Goal: Task Accomplishment & Management: Use online tool/utility

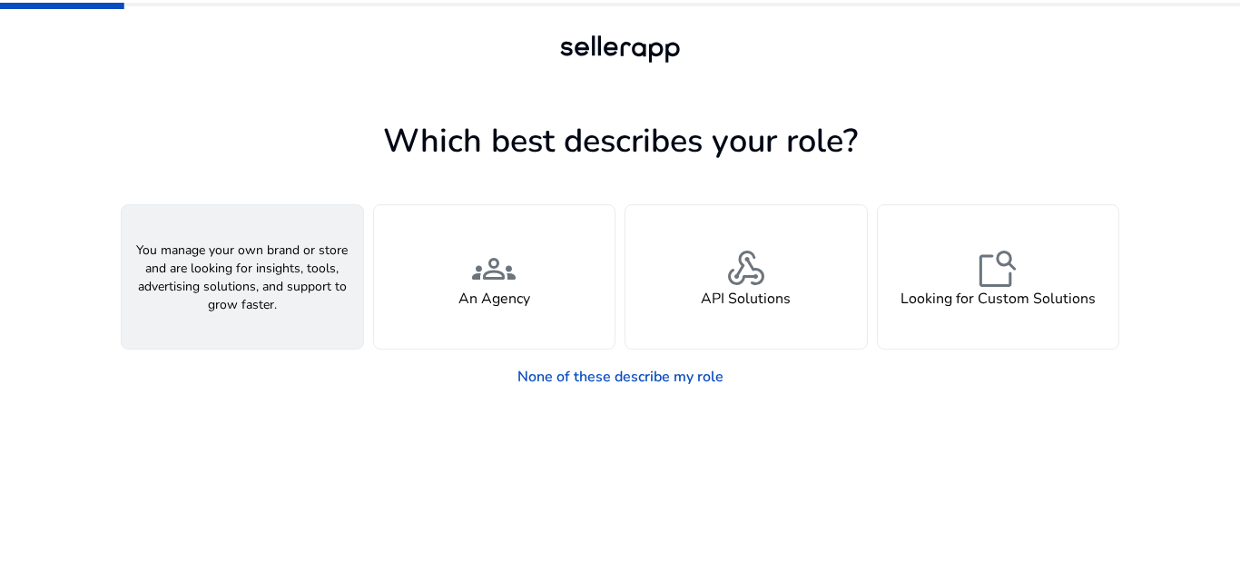
click at [217, 315] on div "person A Seller" at bounding box center [242, 276] width 241 height 143
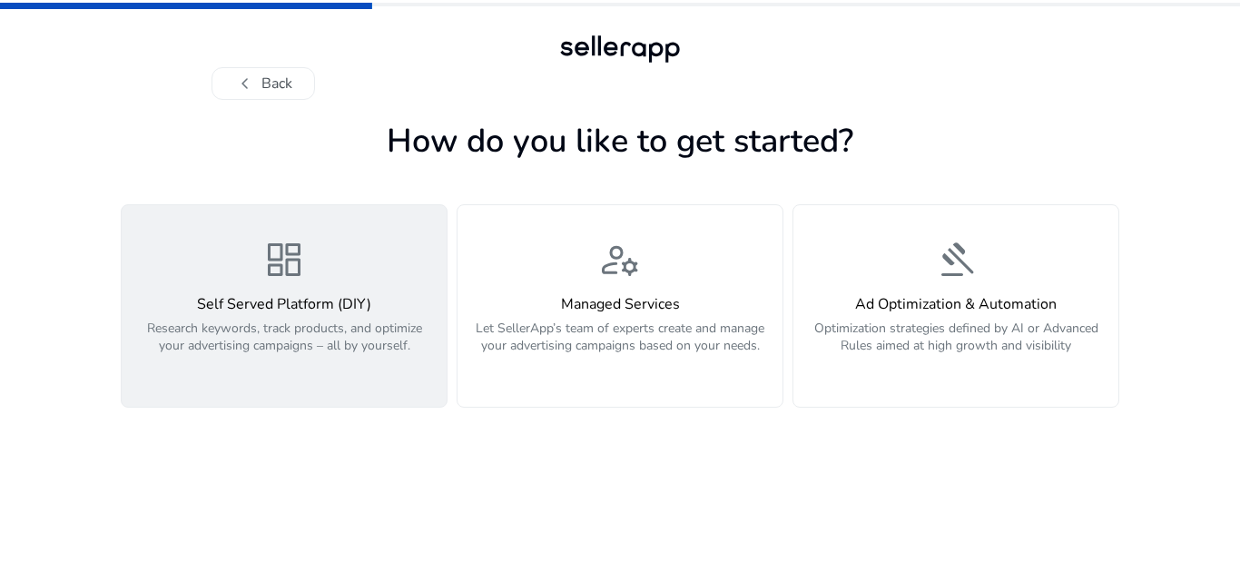
click at [329, 362] on p "Research keywords, track products, and optimize your advertising campaigns – al…" at bounding box center [284, 347] width 303 height 54
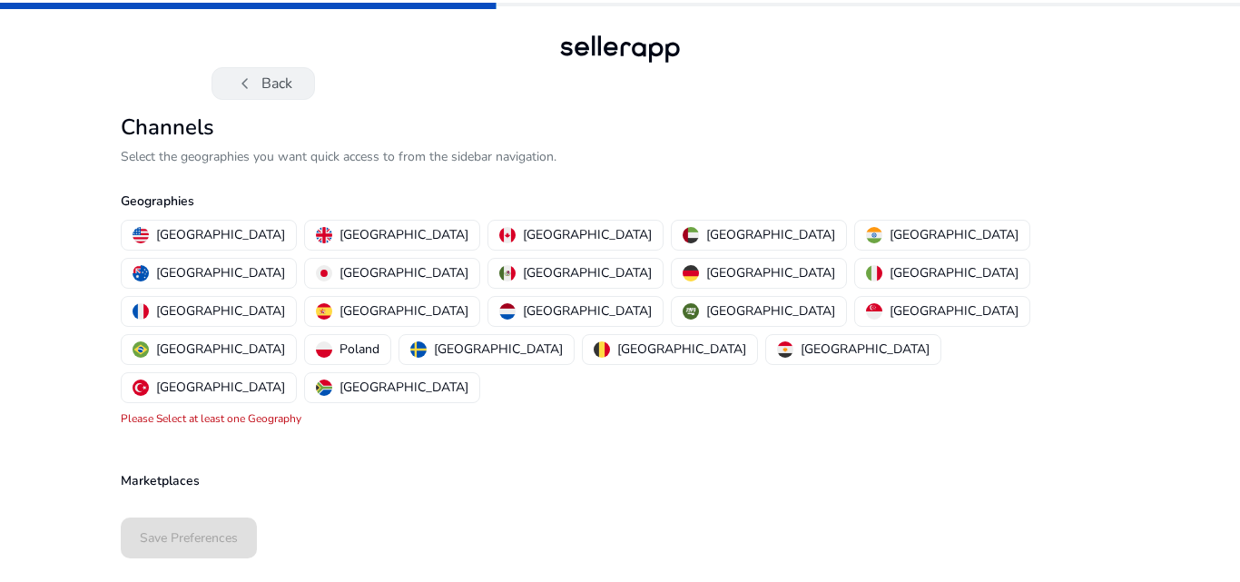
click at [234, 86] on span "chevron_left" at bounding box center [245, 84] width 22 height 22
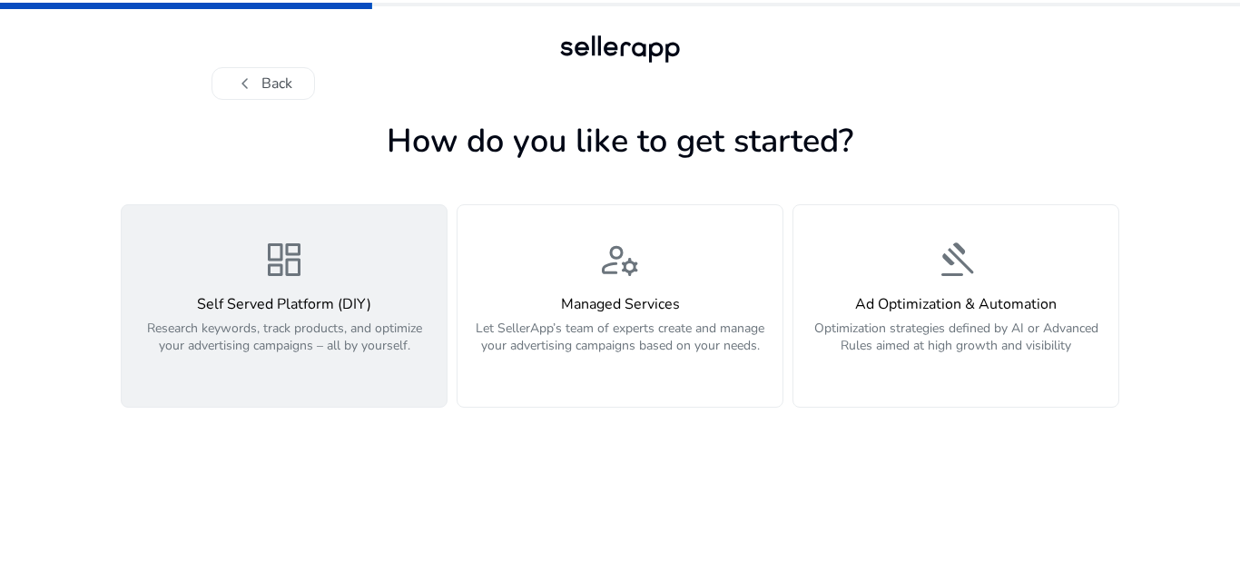
click at [356, 349] on p "Research keywords, track products, and optimize your advertising campaigns – al…" at bounding box center [284, 347] width 303 height 54
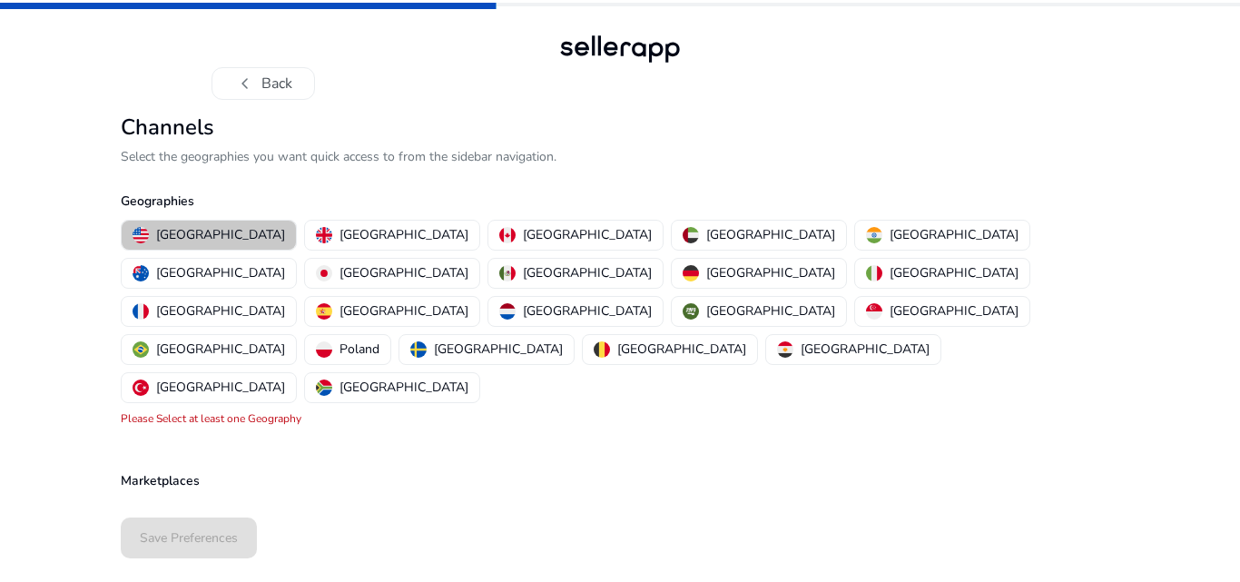
click at [216, 229] on p "[GEOGRAPHIC_DATA]" at bounding box center [220, 234] width 129 height 19
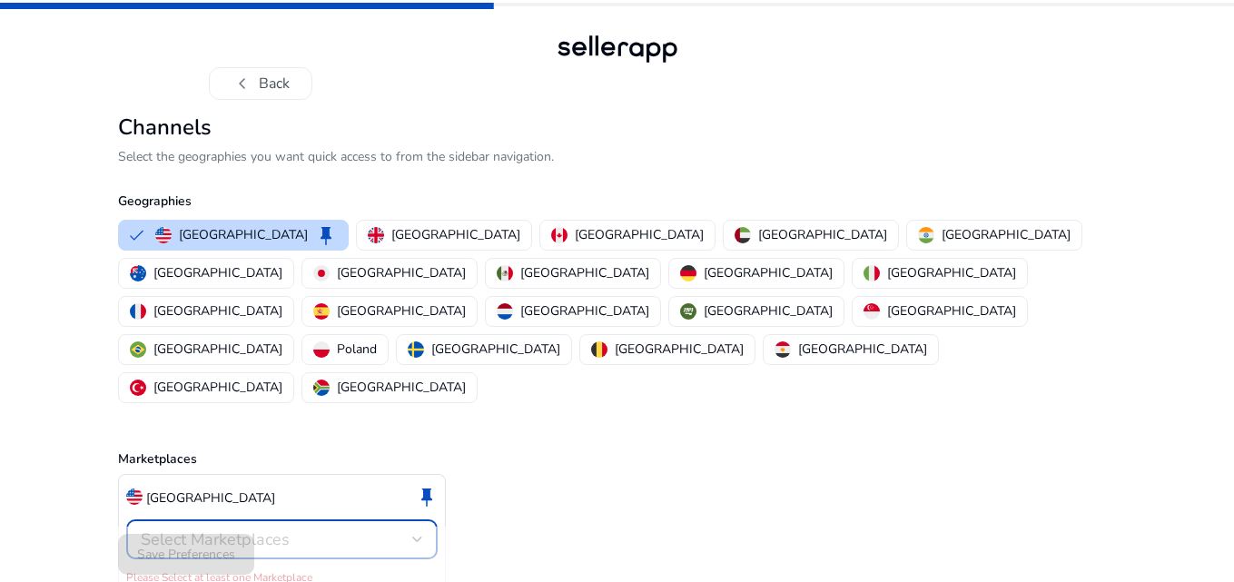
click at [399, 529] on div "Select Marketplaces" at bounding box center [276, 539] width 271 height 20
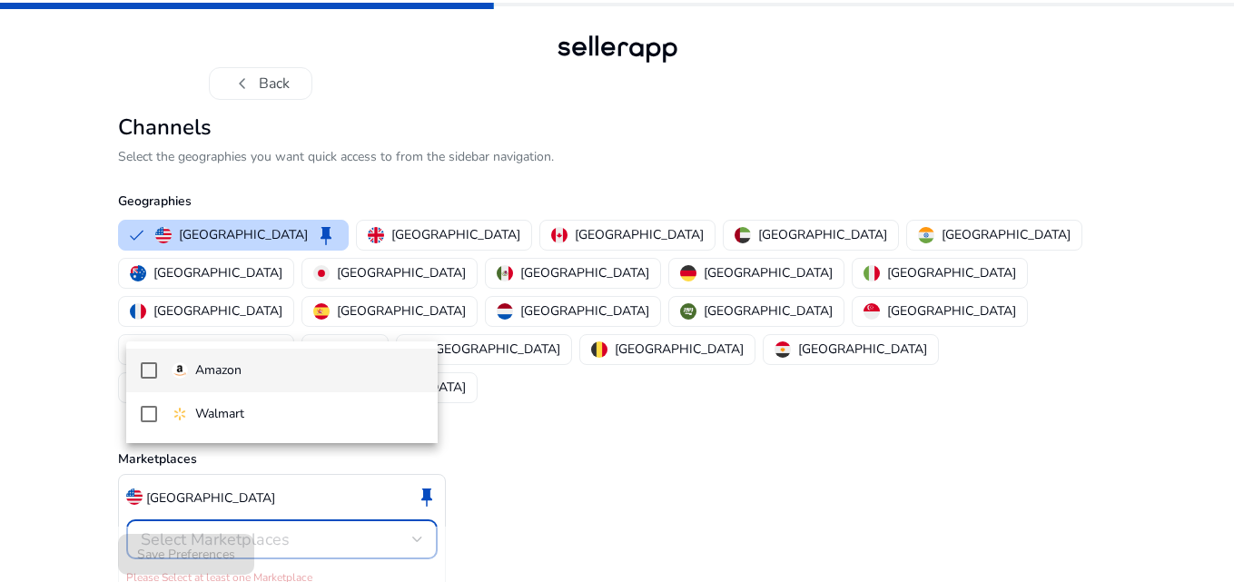
click at [319, 376] on span "Amazon" at bounding box center [297, 370] width 251 height 20
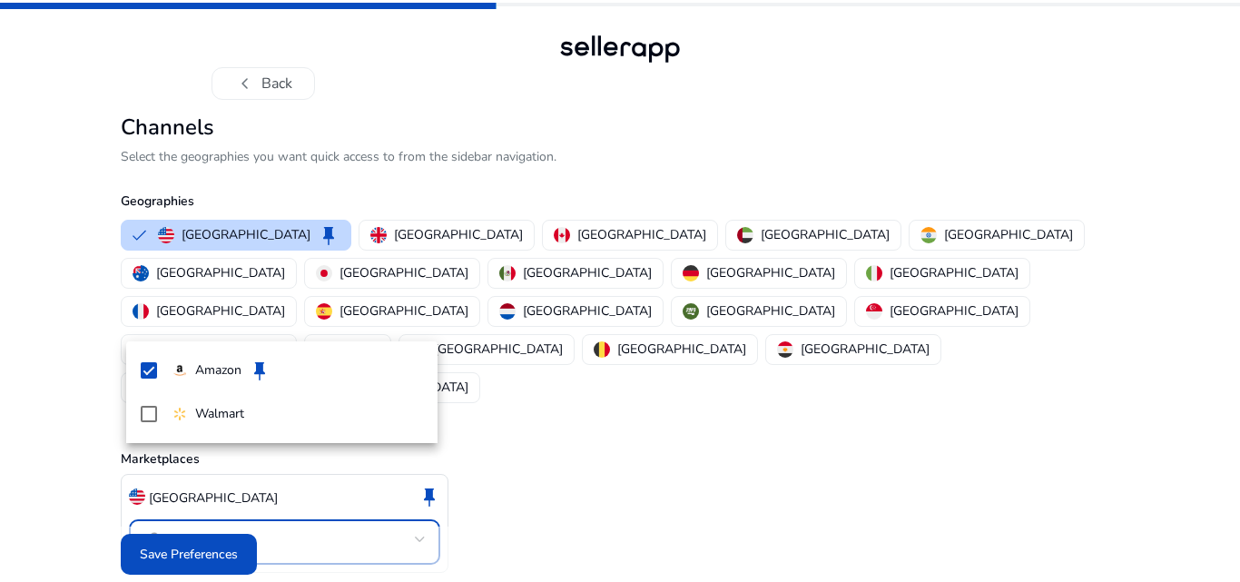
click at [207, 547] on div at bounding box center [620, 291] width 1240 height 582
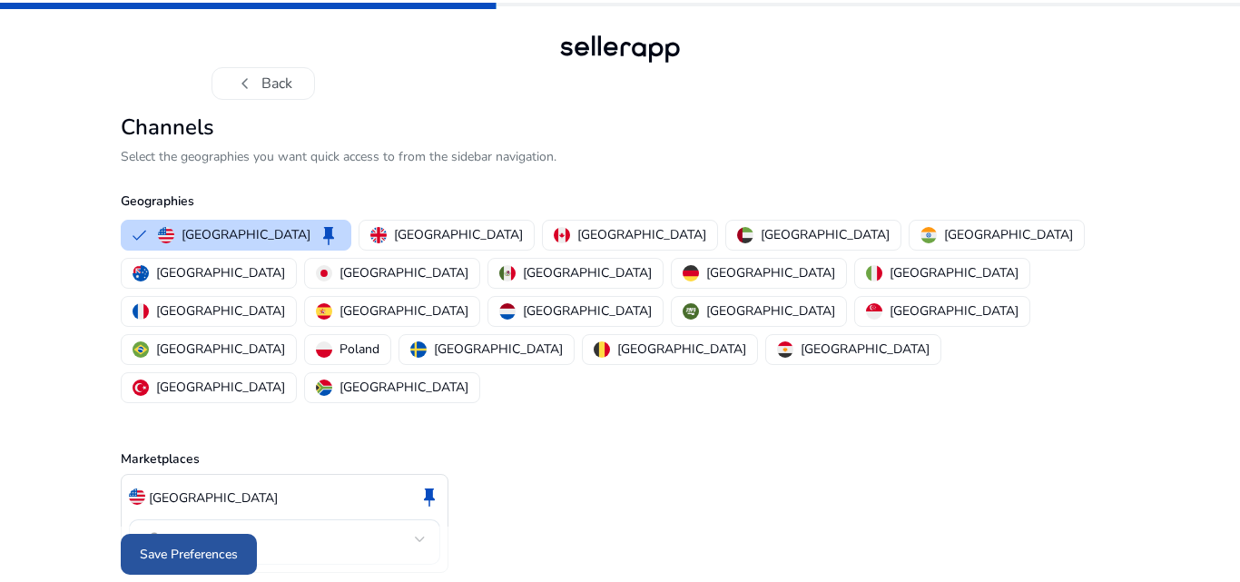
click at [220, 545] on span "Save Preferences" at bounding box center [189, 554] width 98 height 19
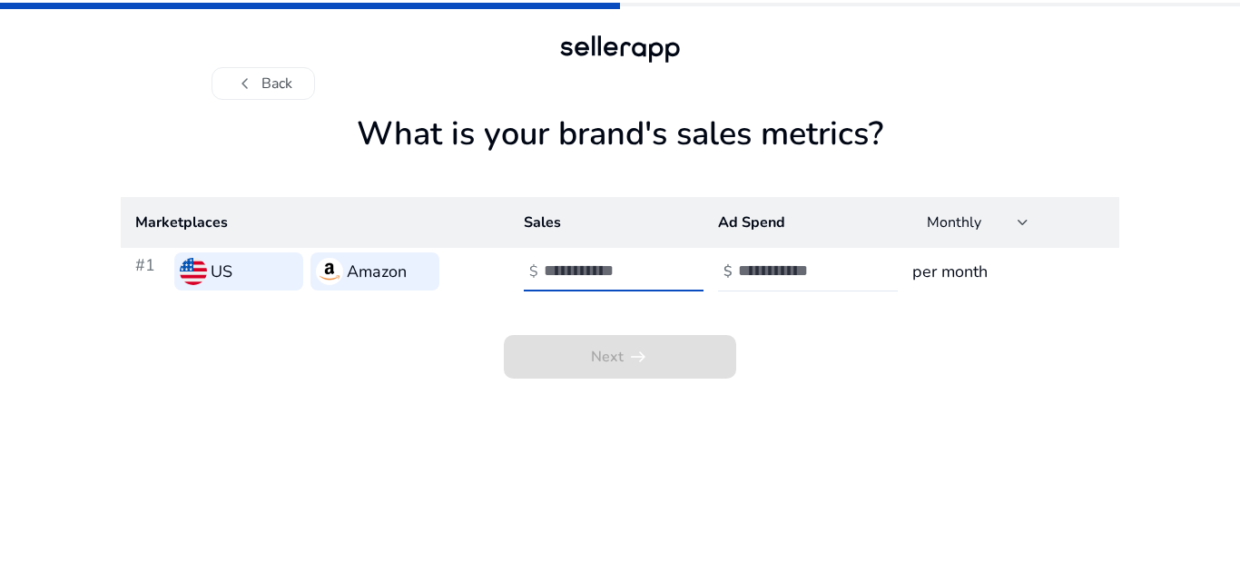
click at [592, 271] on input "number" at bounding box center [605, 271] width 123 height 20
click at [657, 277] on input "**" at bounding box center [605, 271] width 123 height 20
click at [660, 268] on input "**" at bounding box center [605, 271] width 123 height 20
click at [660, 268] on input "*" at bounding box center [605, 271] width 123 height 20
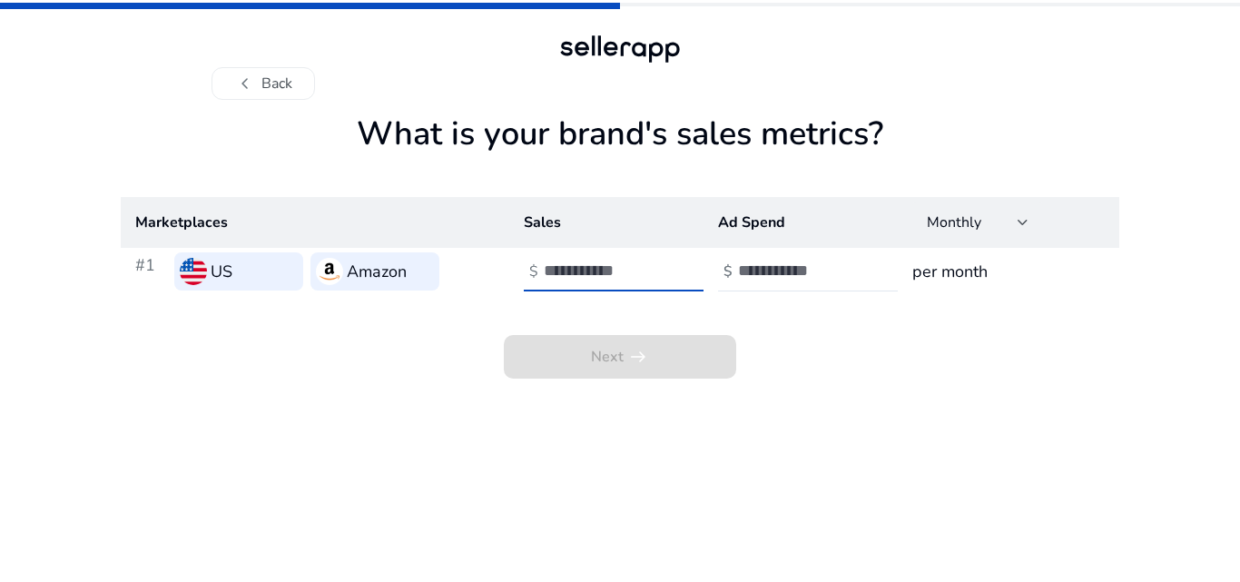
type input "*"
click at [660, 268] on input "*" at bounding box center [605, 271] width 123 height 20
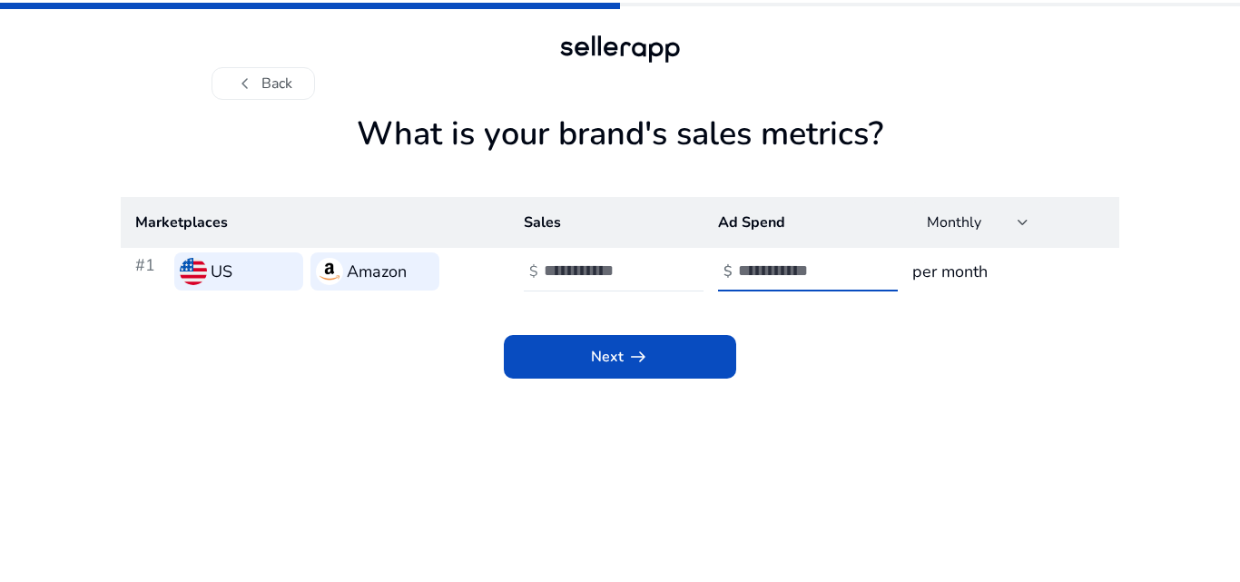
type input "*"
click at [854, 268] on input "*" at bounding box center [799, 271] width 123 height 20
click at [661, 264] on input "*" at bounding box center [605, 271] width 123 height 20
click at [663, 276] on input "*" at bounding box center [605, 271] width 123 height 20
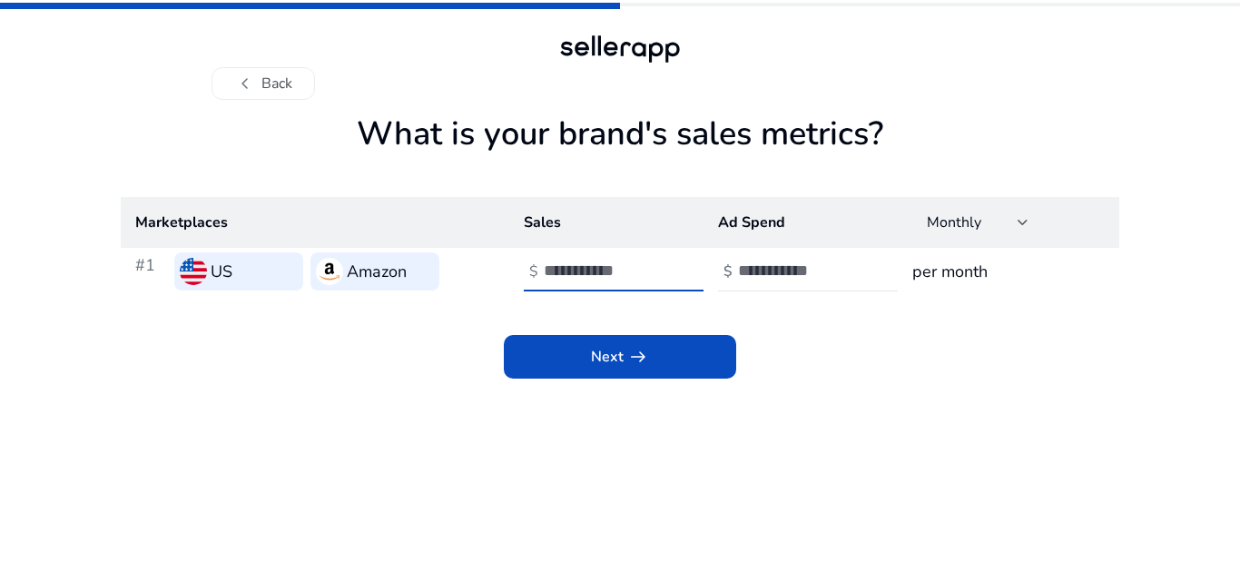
click at [663, 276] on input "*" at bounding box center [605, 271] width 123 height 20
type input "*"
click at [660, 266] on input "*" at bounding box center [605, 271] width 123 height 20
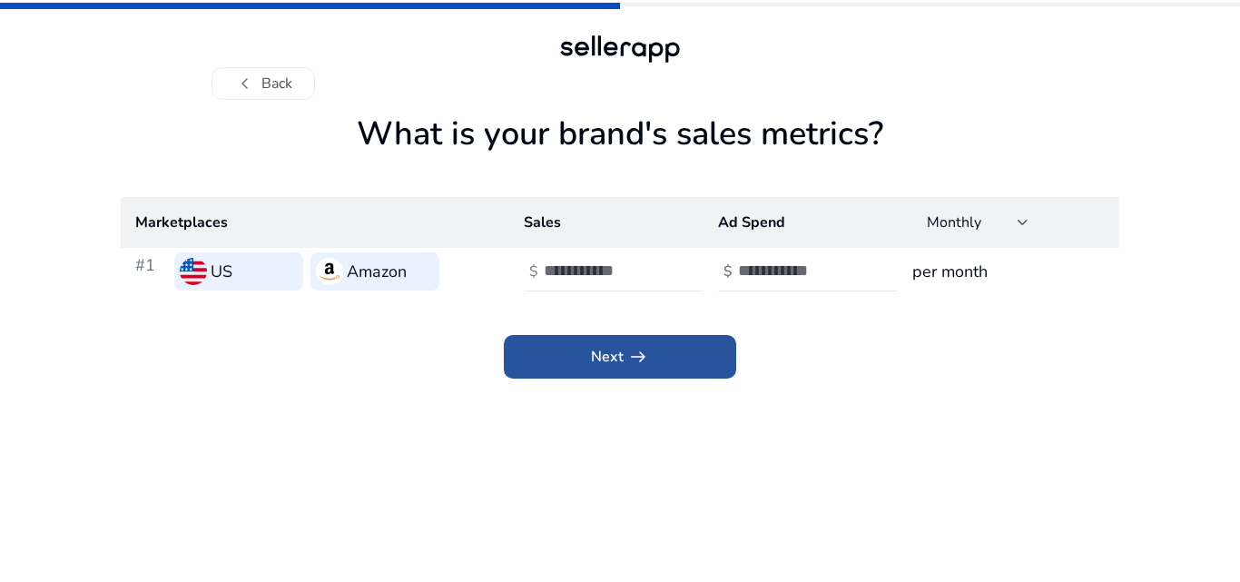
click at [654, 364] on span at bounding box center [620, 357] width 232 height 44
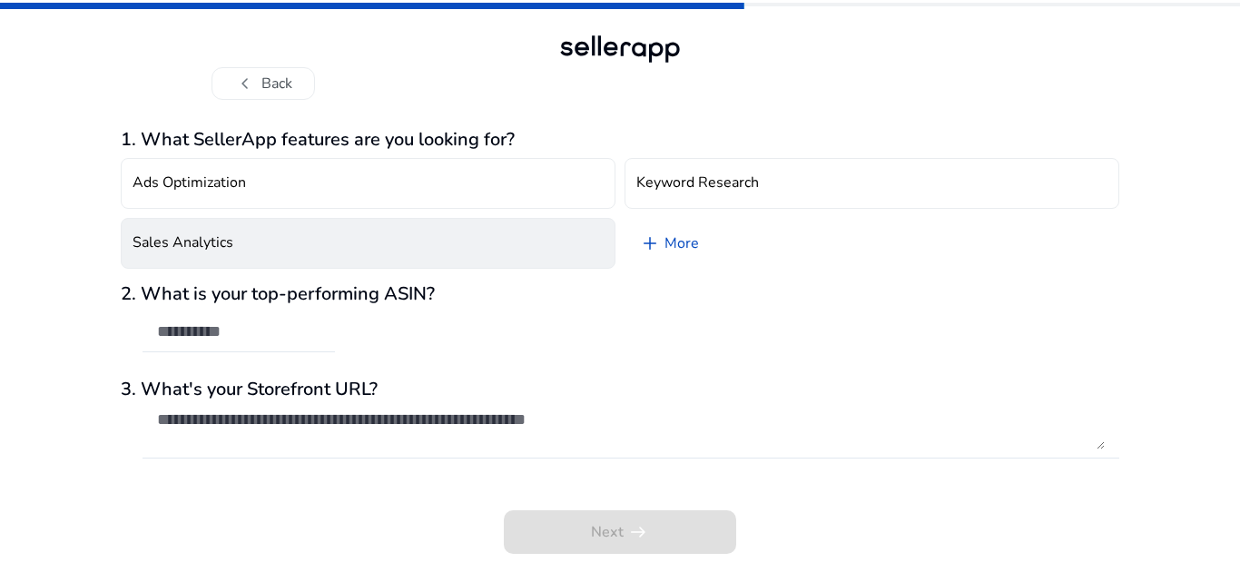
click at [310, 256] on button "Sales Analytics" at bounding box center [368, 243] width 495 height 51
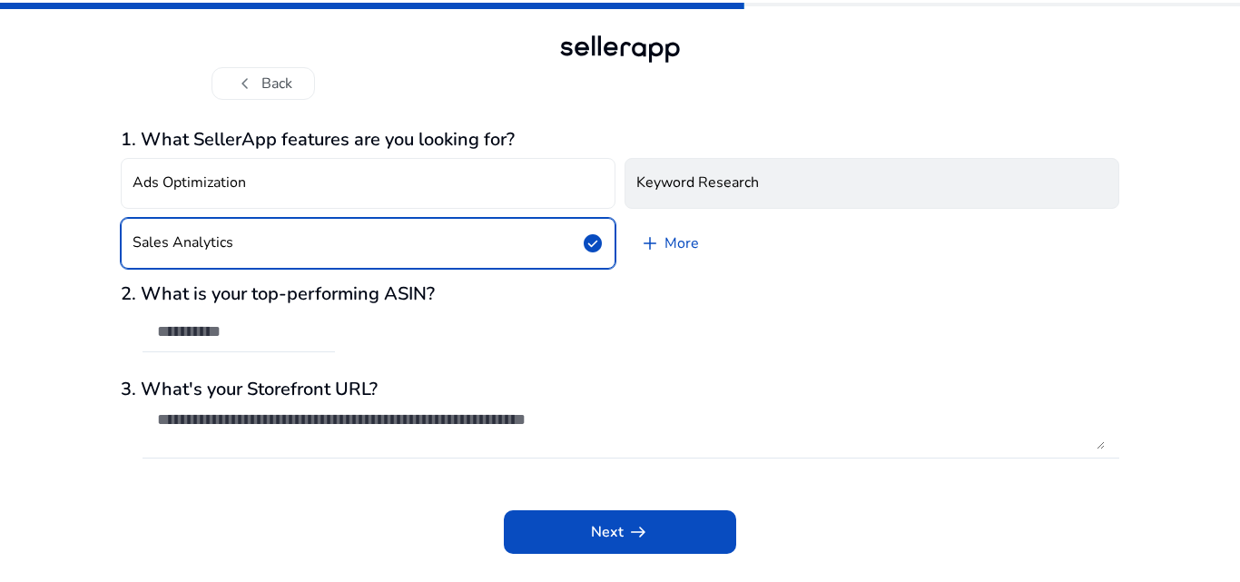
click at [767, 192] on button "Keyword Research" at bounding box center [872, 183] width 495 height 51
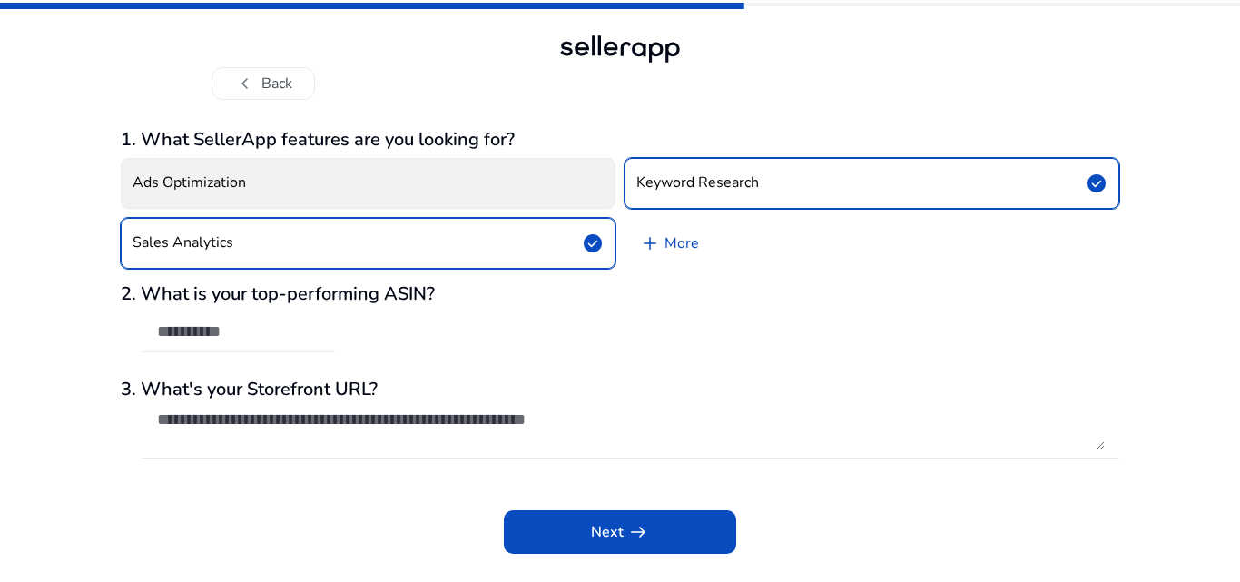
click at [399, 169] on button "Ads Optimization" at bounding box center [368, 183] width 495 height 51
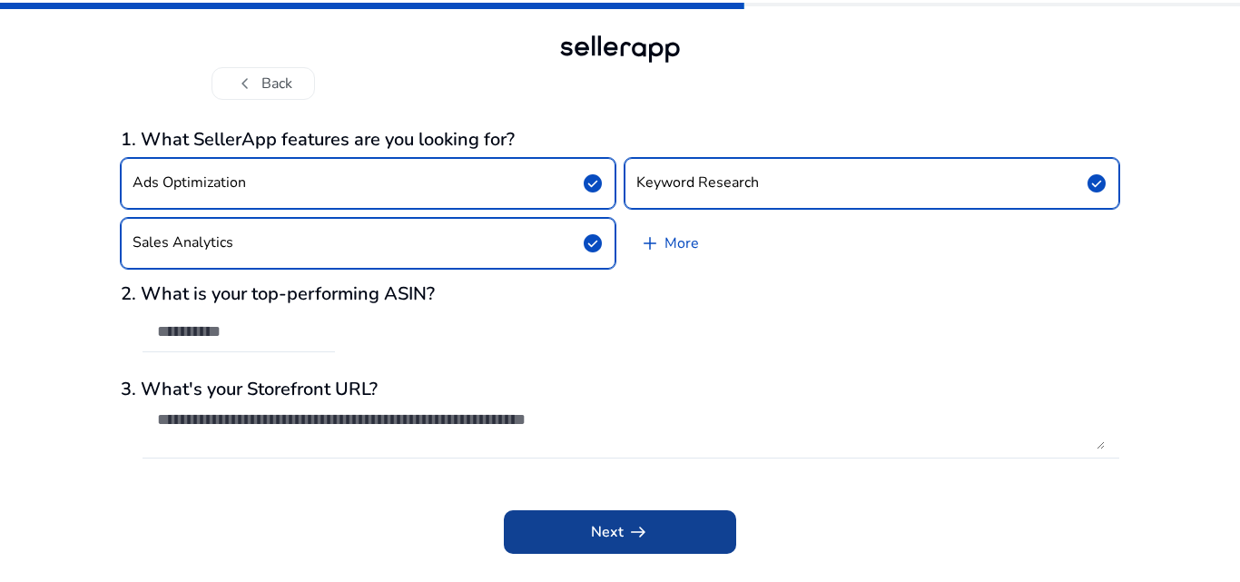
click at [578, 523] on span at bounding box center [620, 532] width 232 height 44
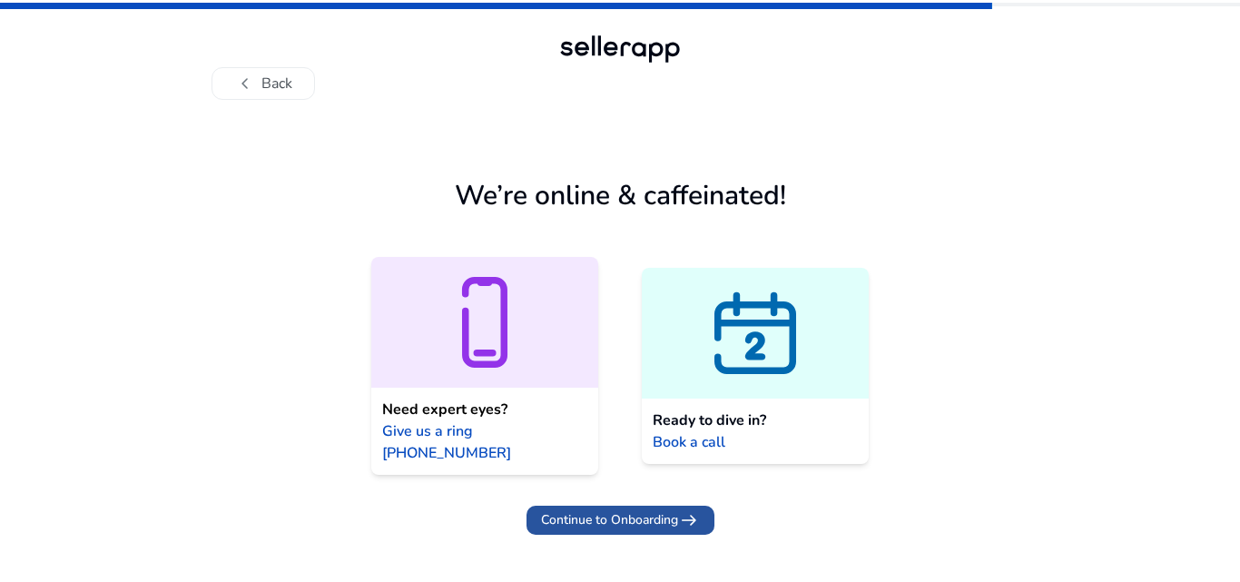
click at [611, 510] on span "Continue to Onboarding" at bounding box center [609, 519] width 137 height 19
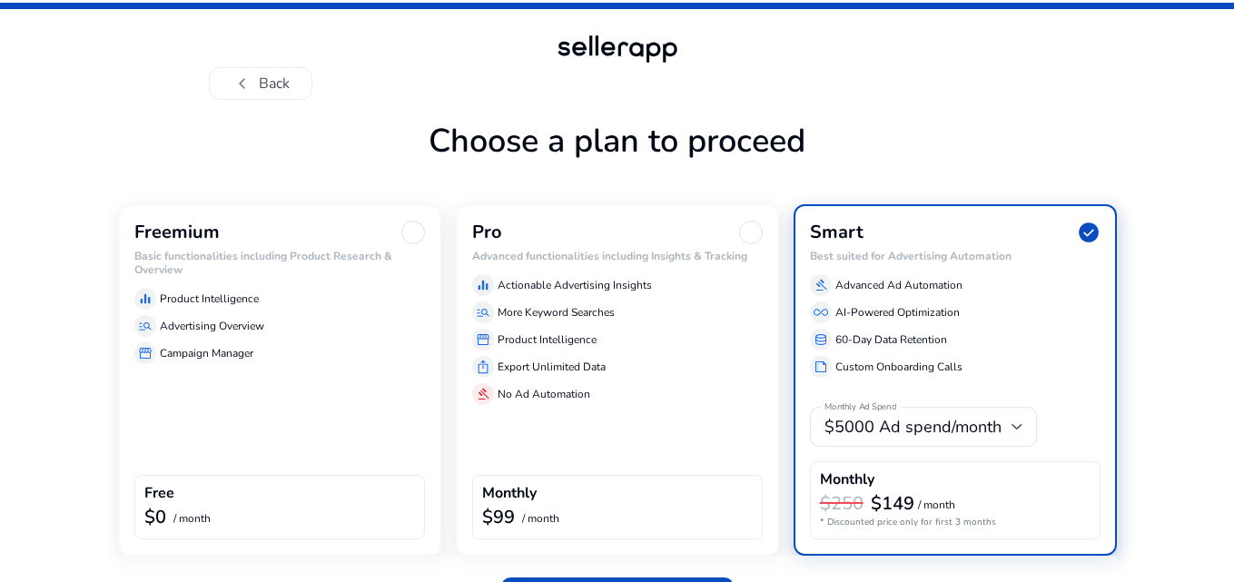
click at [247, 342] on div "storefront Campaign Manager" at bounding box center [279, 353] width 291 height 22
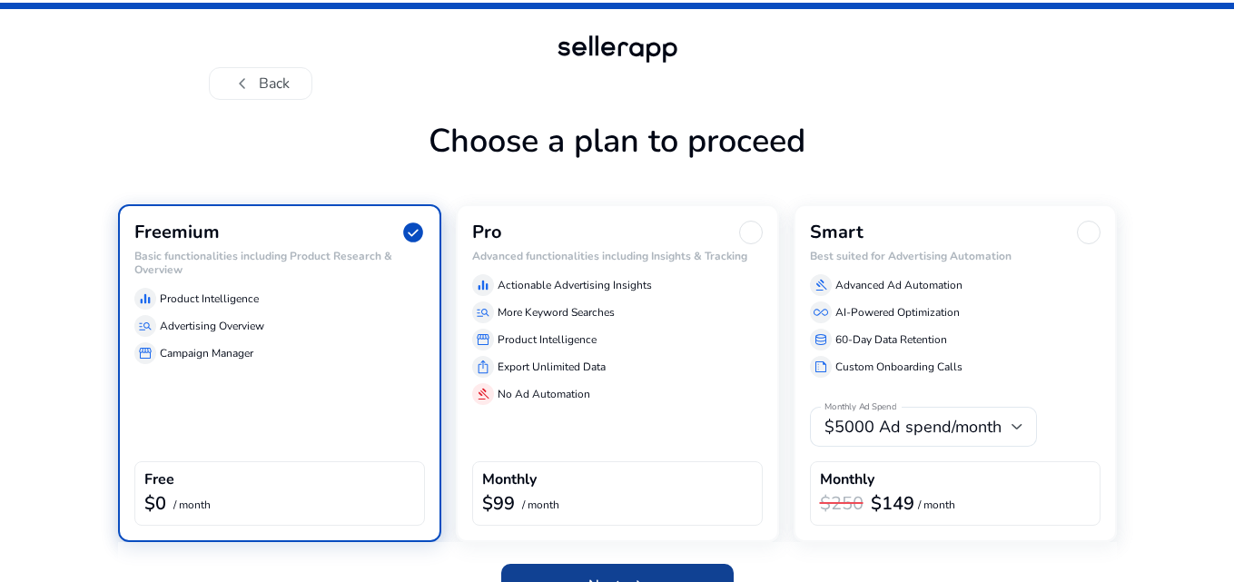
click at [594, 571] on span at bounding box center [617, 586] width 232 height 44
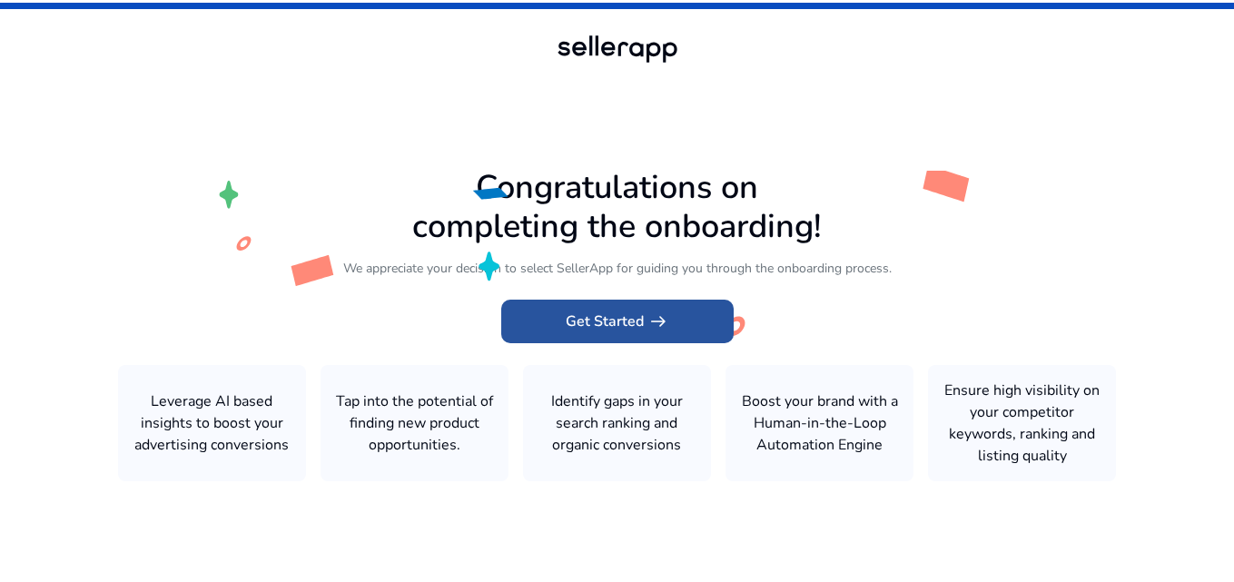
click at [633, 303] on span at bounding box center [617, 322] width 232 height 44
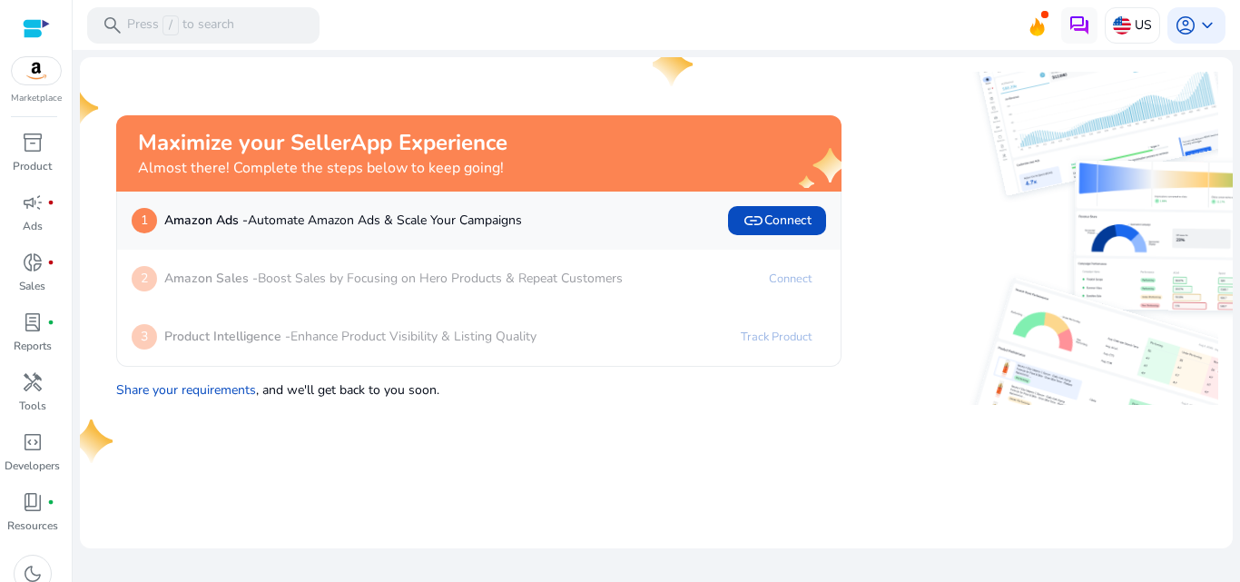
click at [954, 209] on img at bounding box center [1110, 238] width 362 height 166
click at [760, 216] on span "link" at bounding box center [754, 221] width 22 height 22
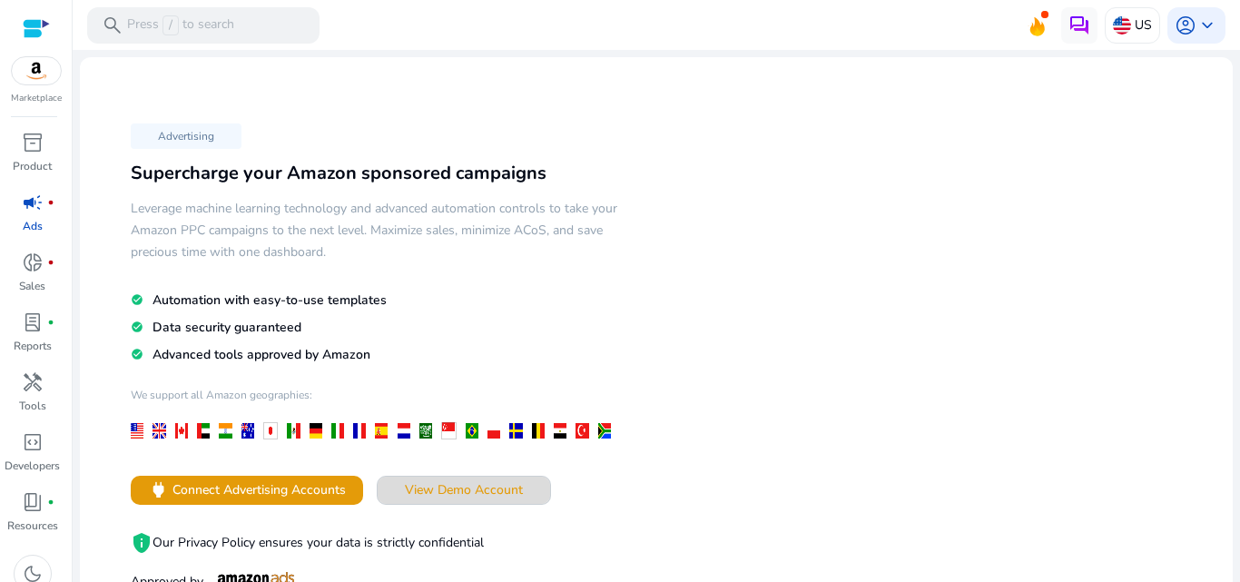
click at [435, 482] on span "View Demo Account" at bounding box center [464, 489] width 118 height 19
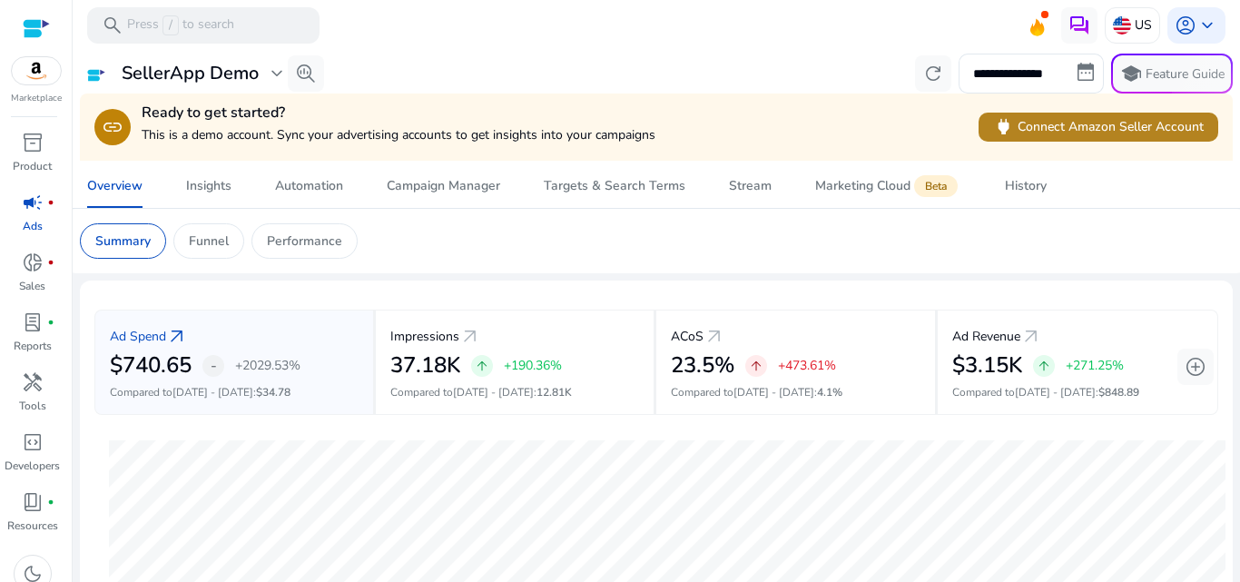
click at [1049, 125] on span "power Connect Amazon Seller Account" at bounding box center [1098, 126] width 211 height 21
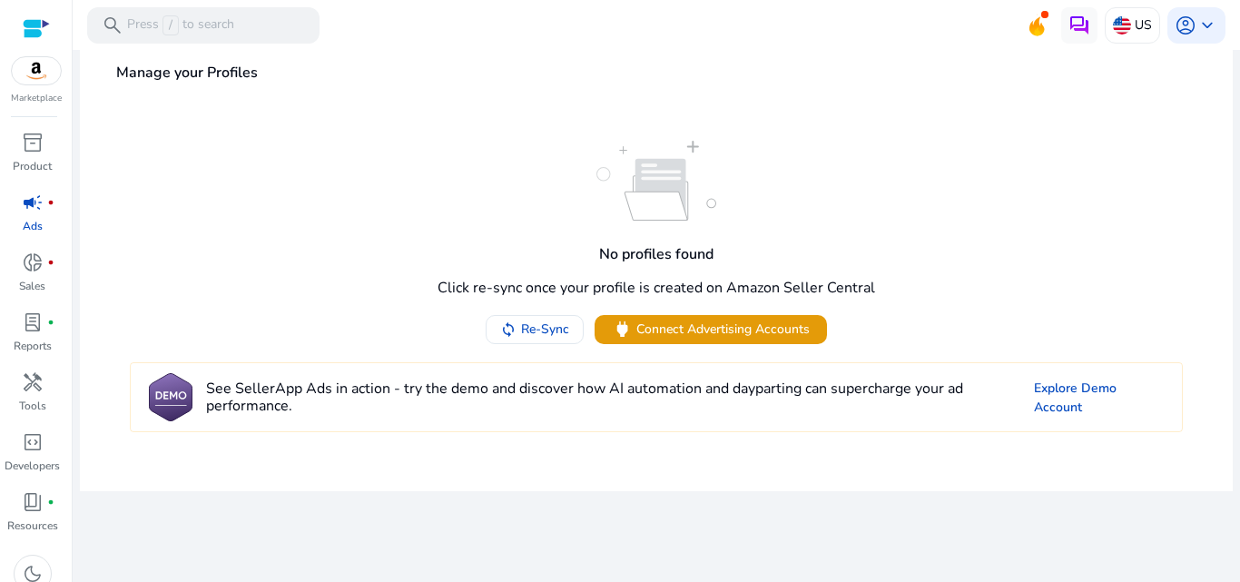
click at [720, 213] on div "No profiles found Click re-sync once your profile is created on Amazon Seller C…" at bounding box center [657, 242] width 1126 height 203
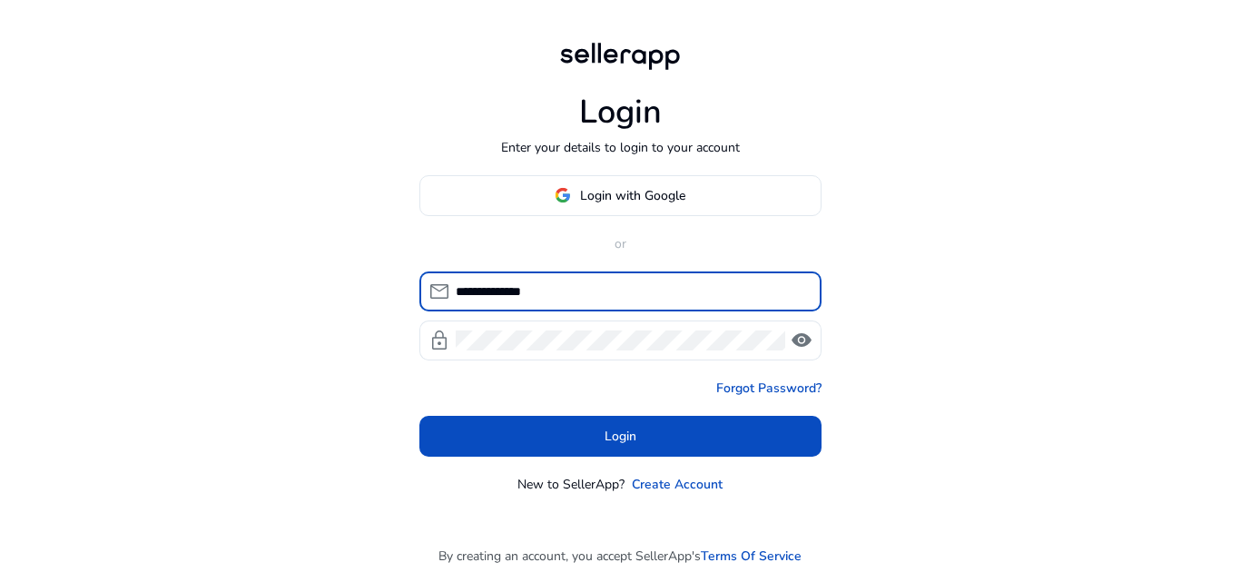
click at [586, 287] on input "**********" at bounding box center [631, 291] width 351 height 20
type input "*"
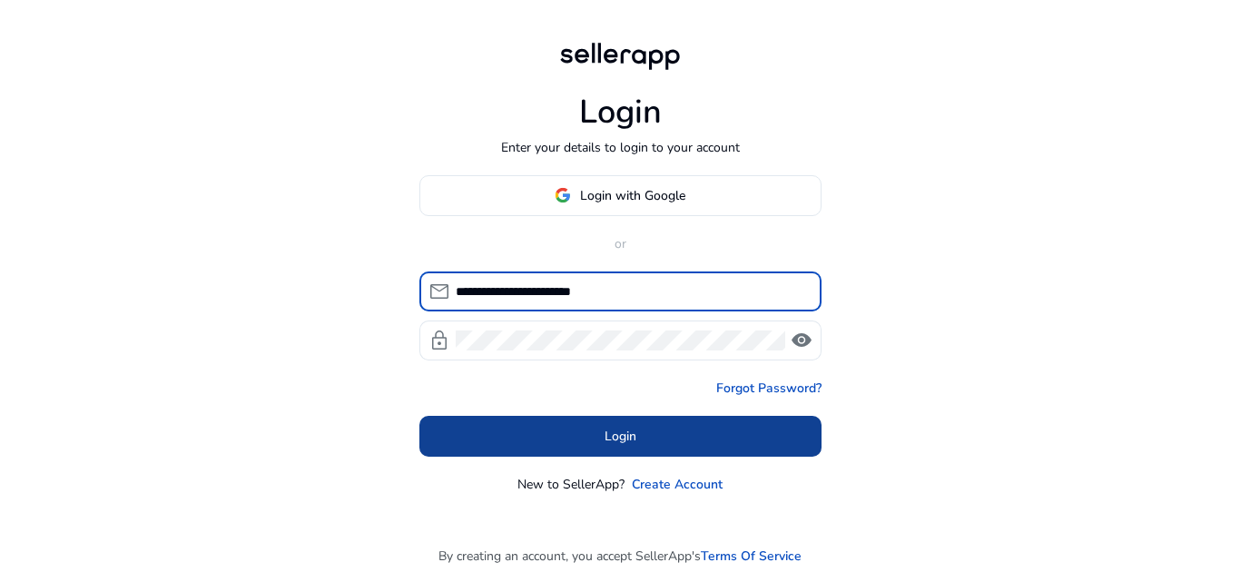
type input "**********"
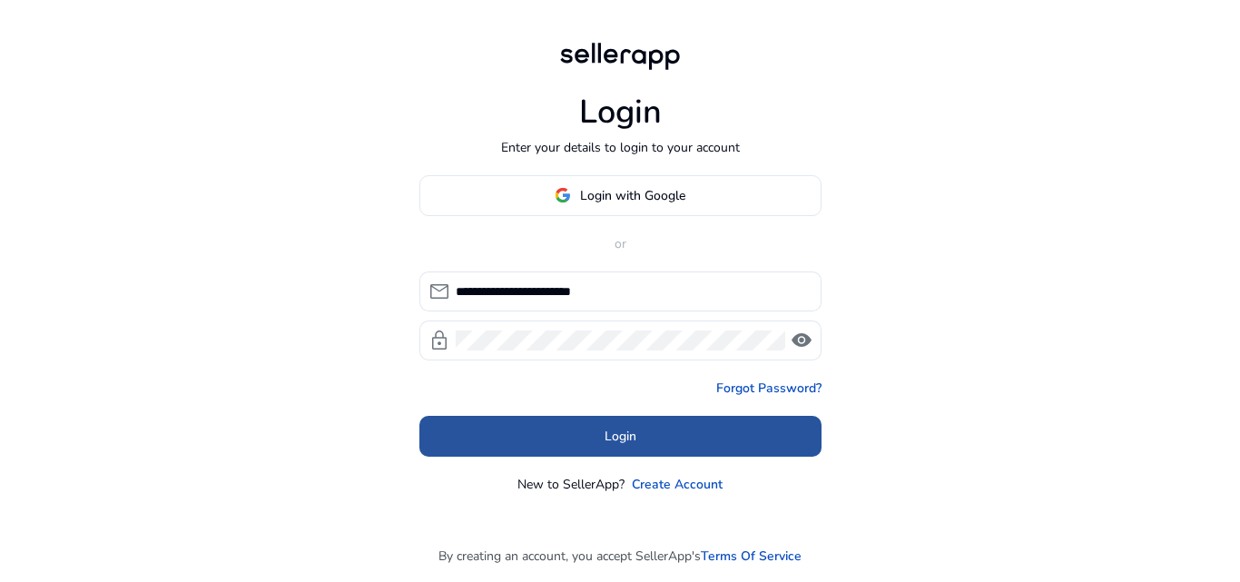
click at [614, 444] on span "Login" at bounding box center [621, 436] width 32 height 19
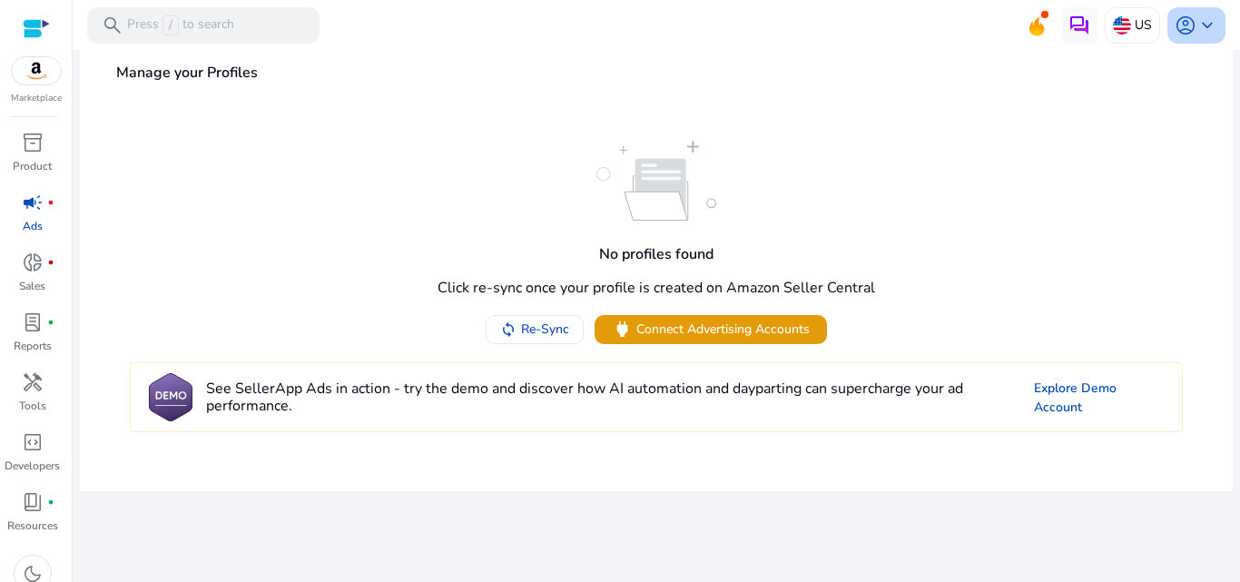
click at [1213, 32] on span "keyboard_arrow_down" at bounding box center [1208, 26] width 22 height 22
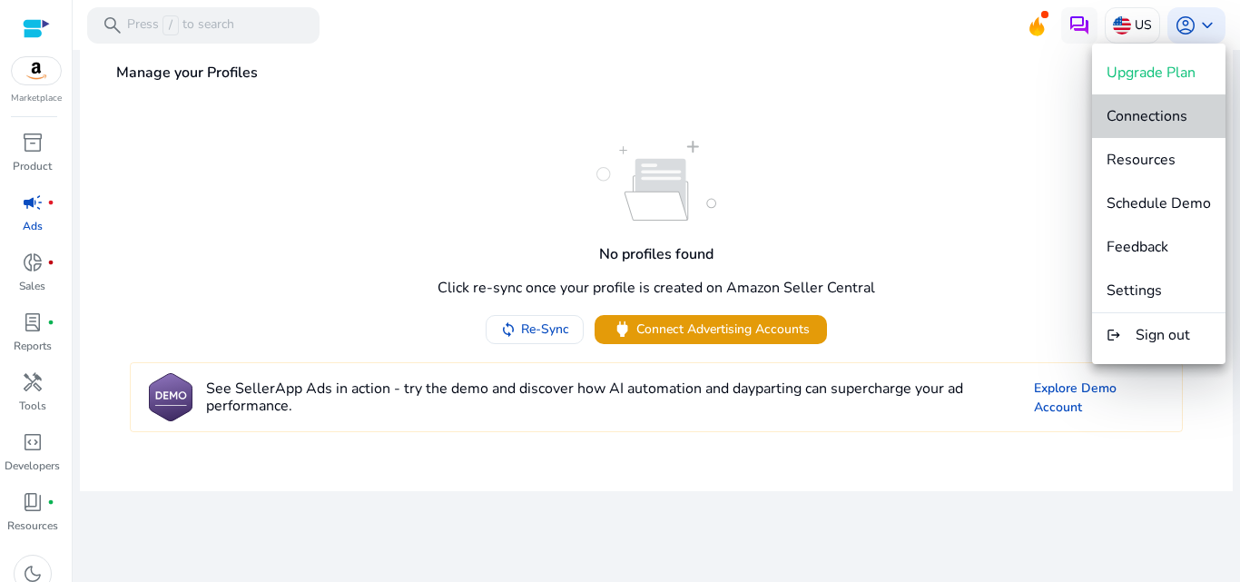
click at [1156, 115] on span "Connections" at bounding box center [1147, 116] width 81 height 20
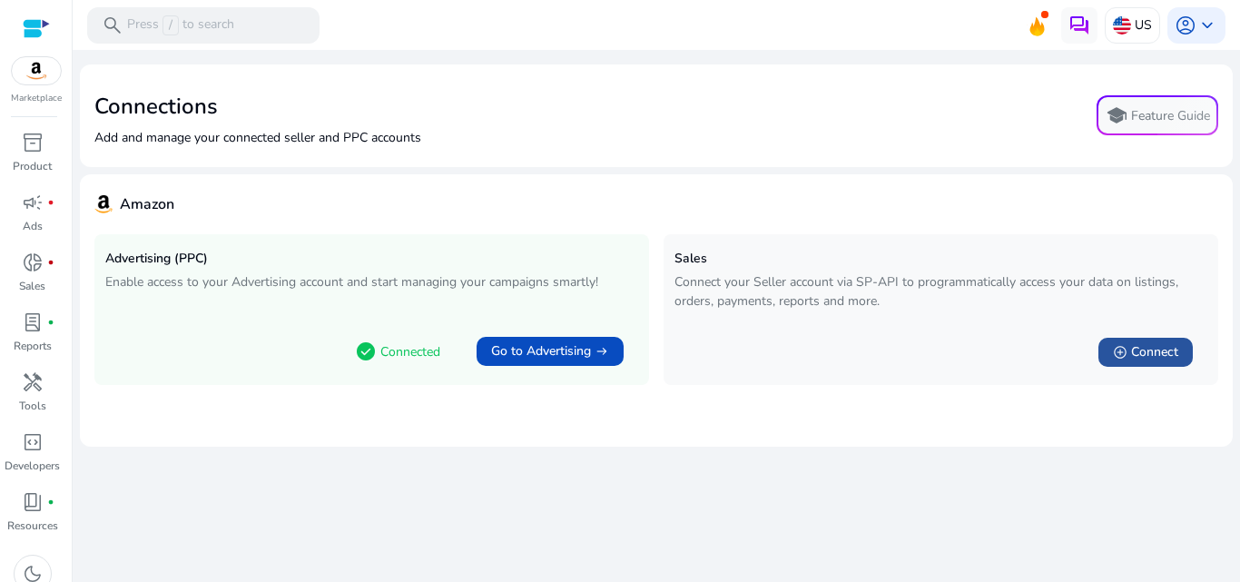
click at [1141, 361] on span at bounding box center [1146, 352] width 94 height 44
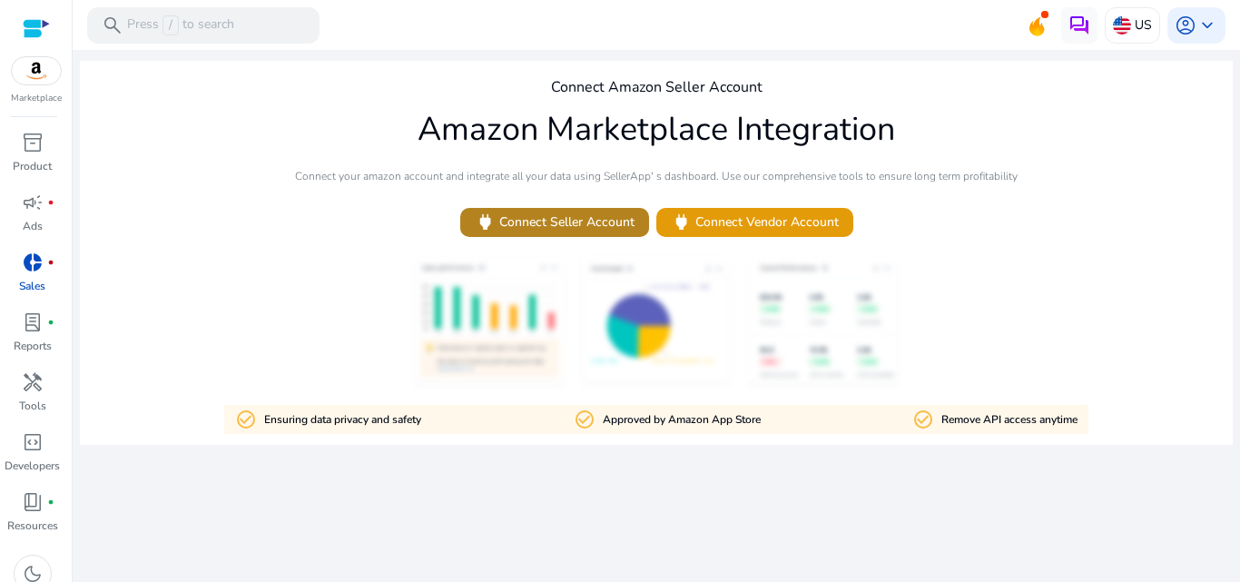
click at [593, 231] on span "power Connect Seller Account" at bounding box center [555, 222] width 160 height 21
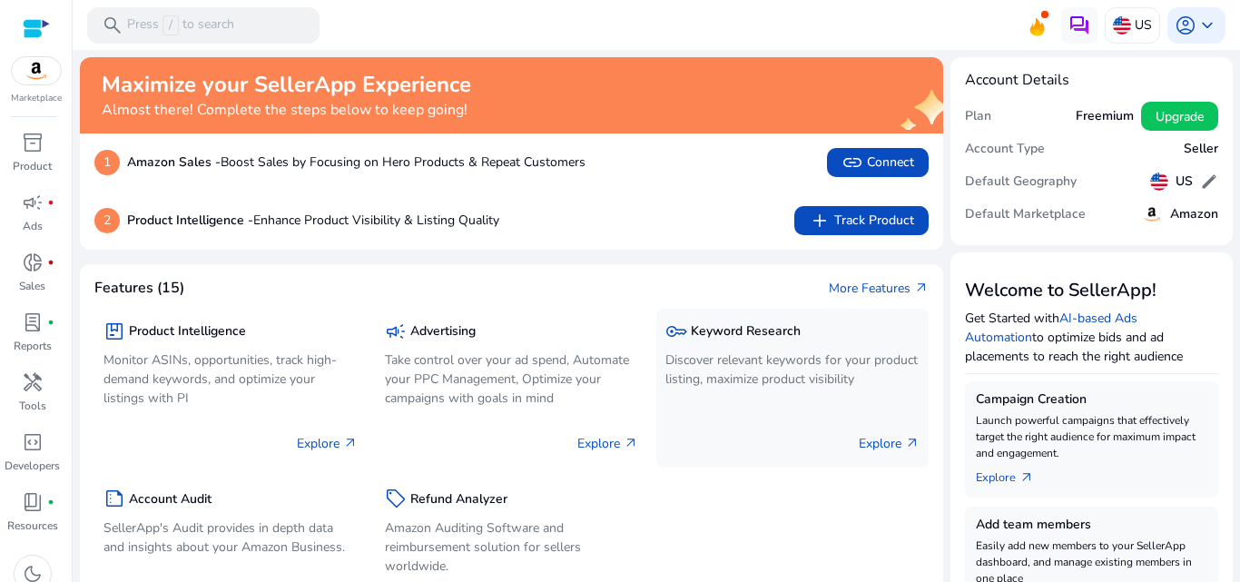
click at [712, 336] on h5 "Keyword Research" at bounding box center [746, 331] width 110 height 15
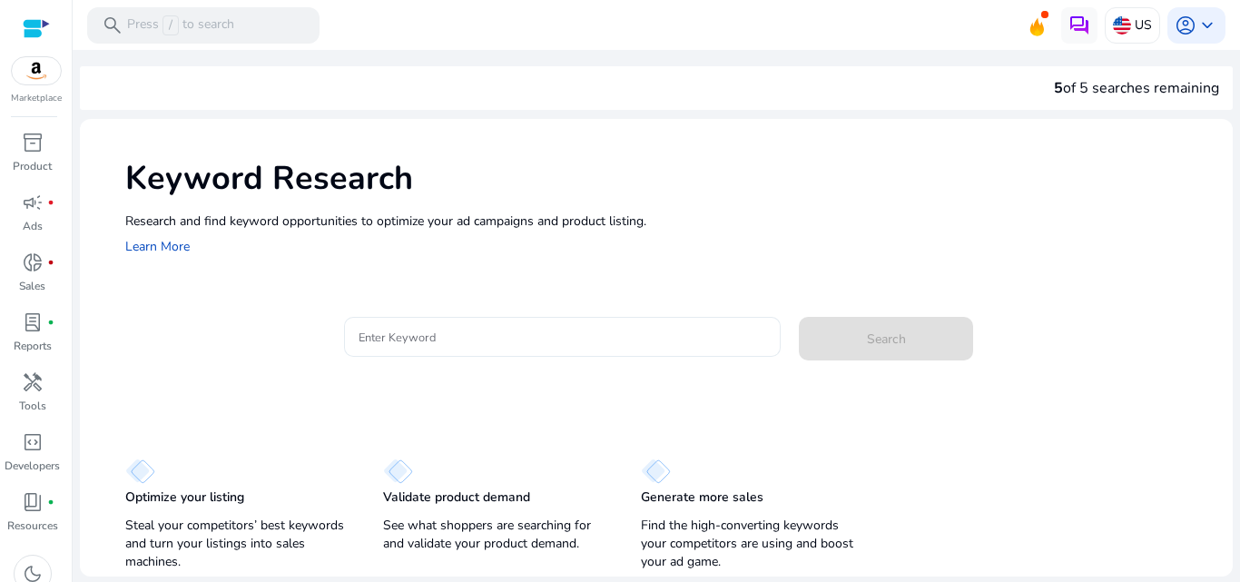
click at [678, 341] on input "Enter Keyword" at bounding box center [563, 337] width 409 height 20
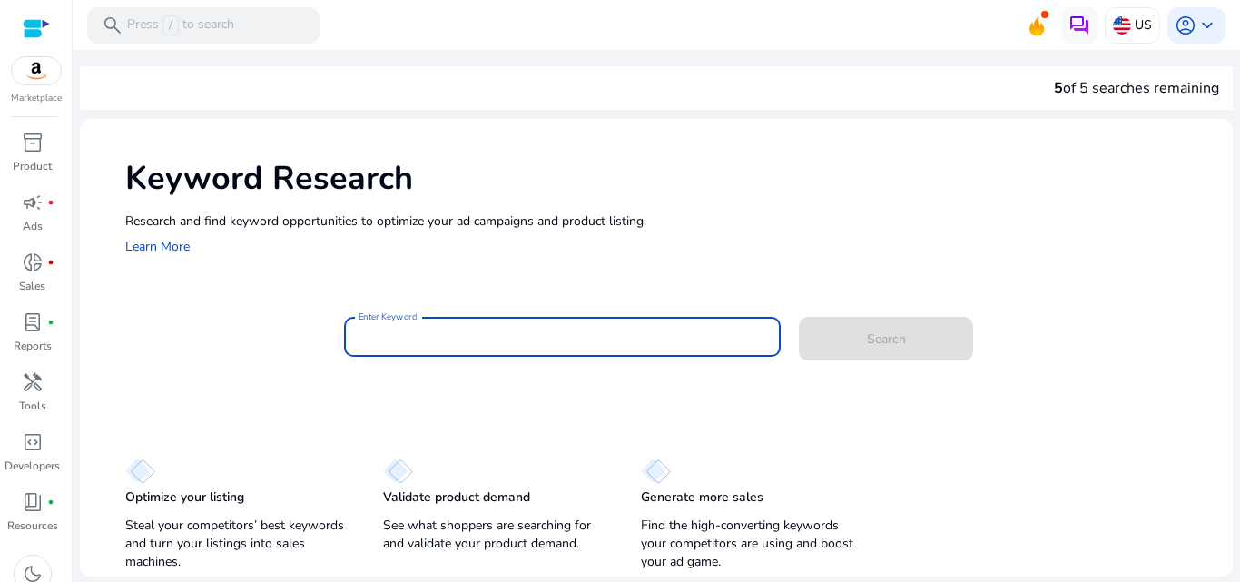
click at [686, 339] on input "Enter Keyword" at bounding box center [563, 337] width 409 height 20
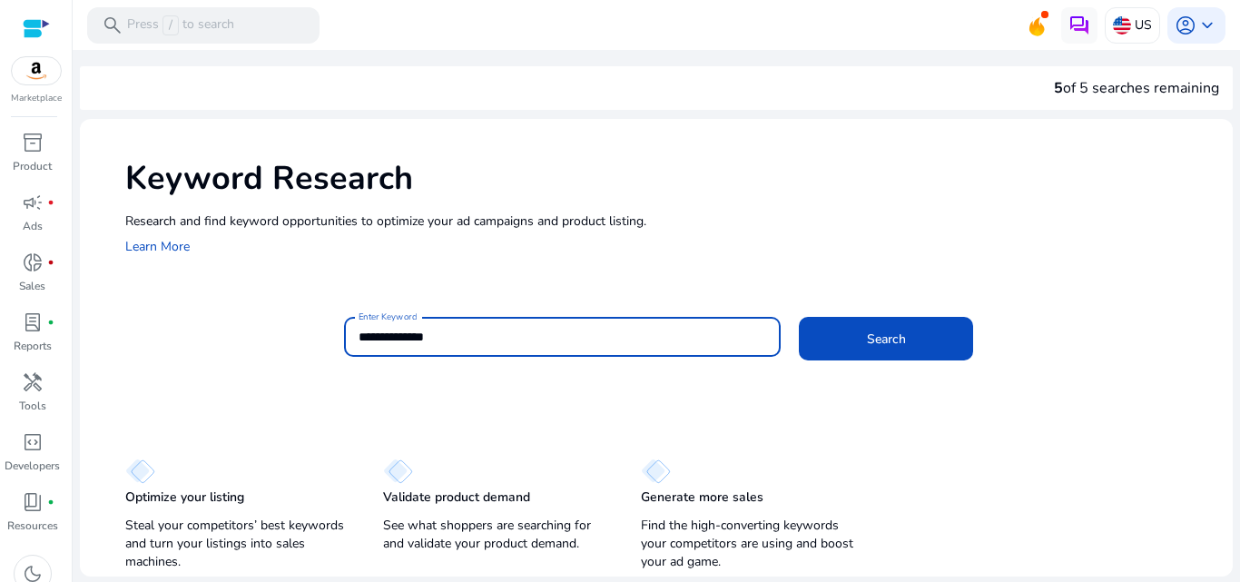
type input "**********"
click at [799, 317] on button "Search" at bounding box center [886, 339] width 174 height 44
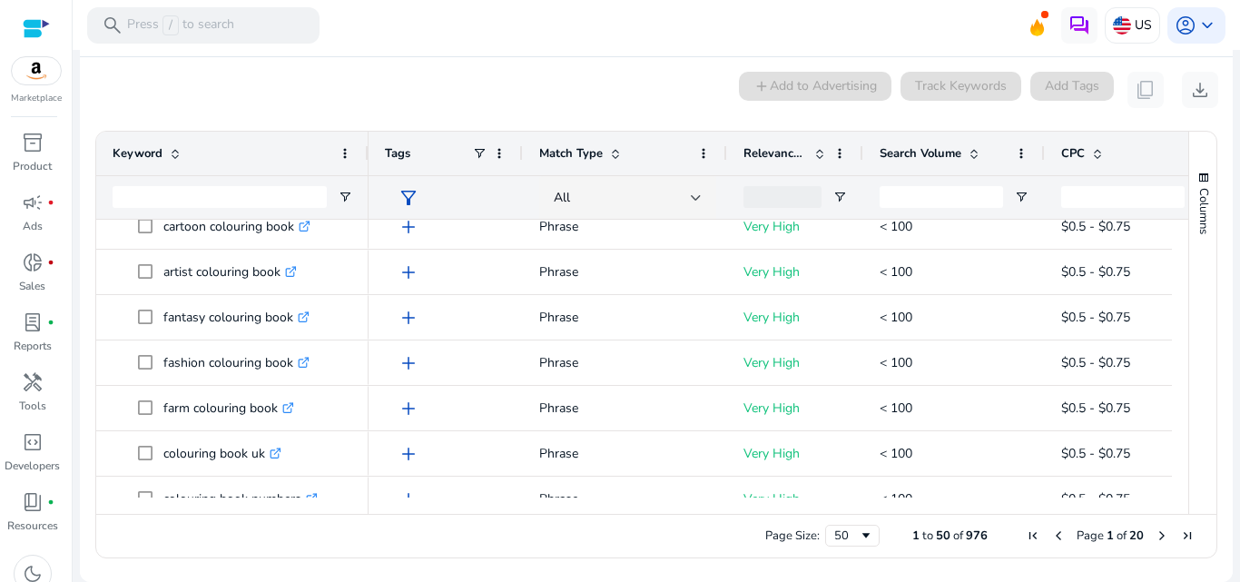
scroll to position [349, 0]
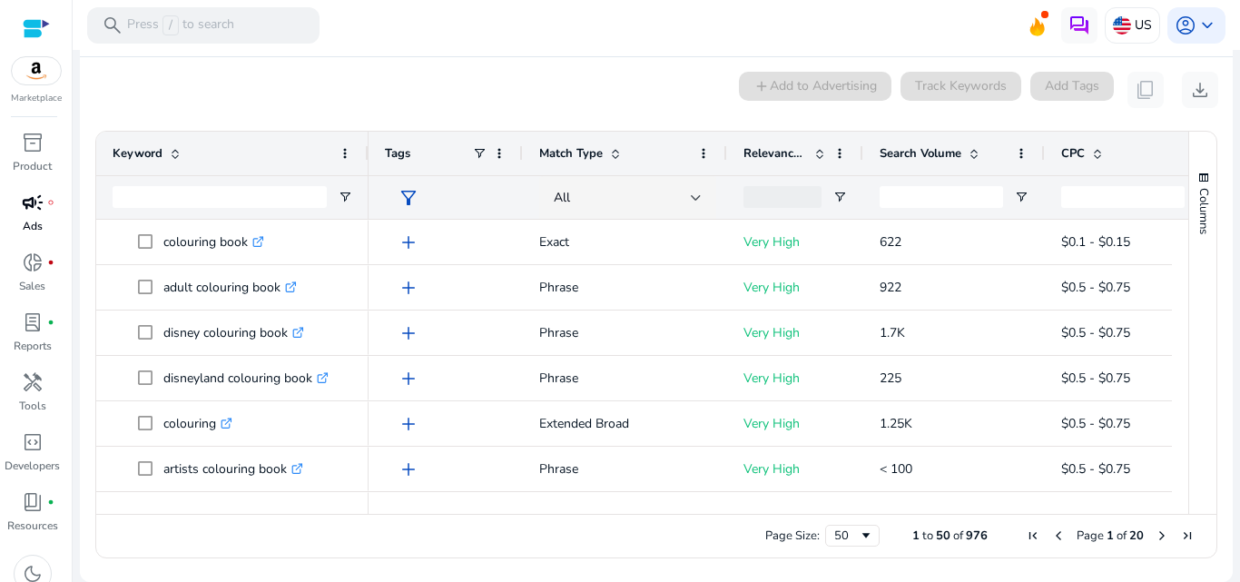
click at [34, 219] on p "Ads" at bounding box center [33, 226] width 20 height 16
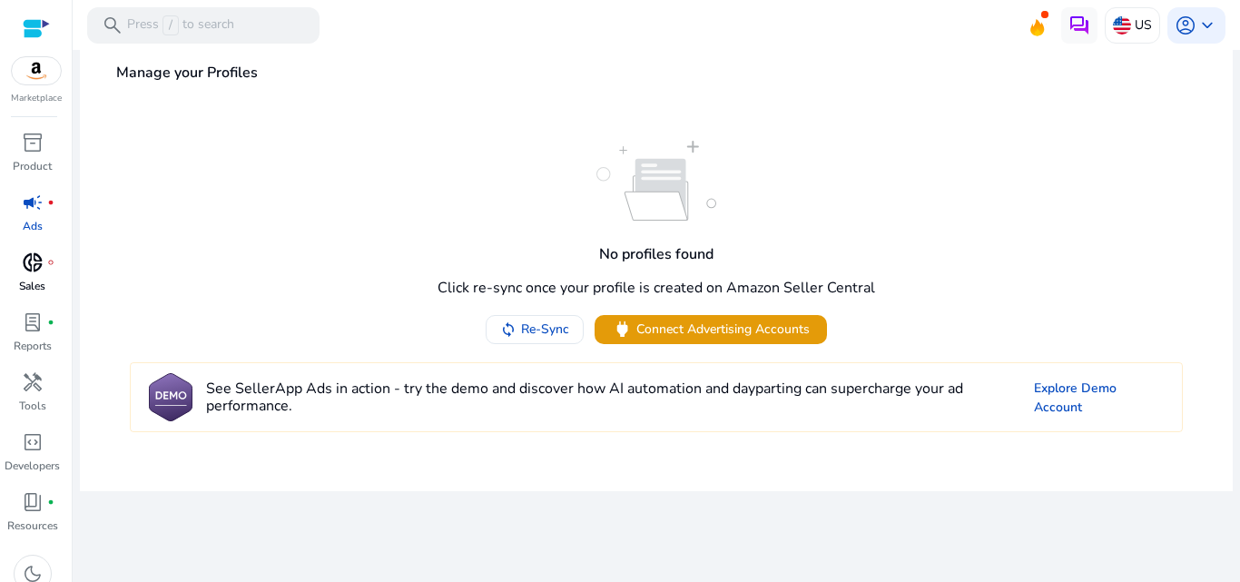
click at [19, 276] on div "donut_small fiber_manual_record" at bounding box center [32, 262] width 51 height 29
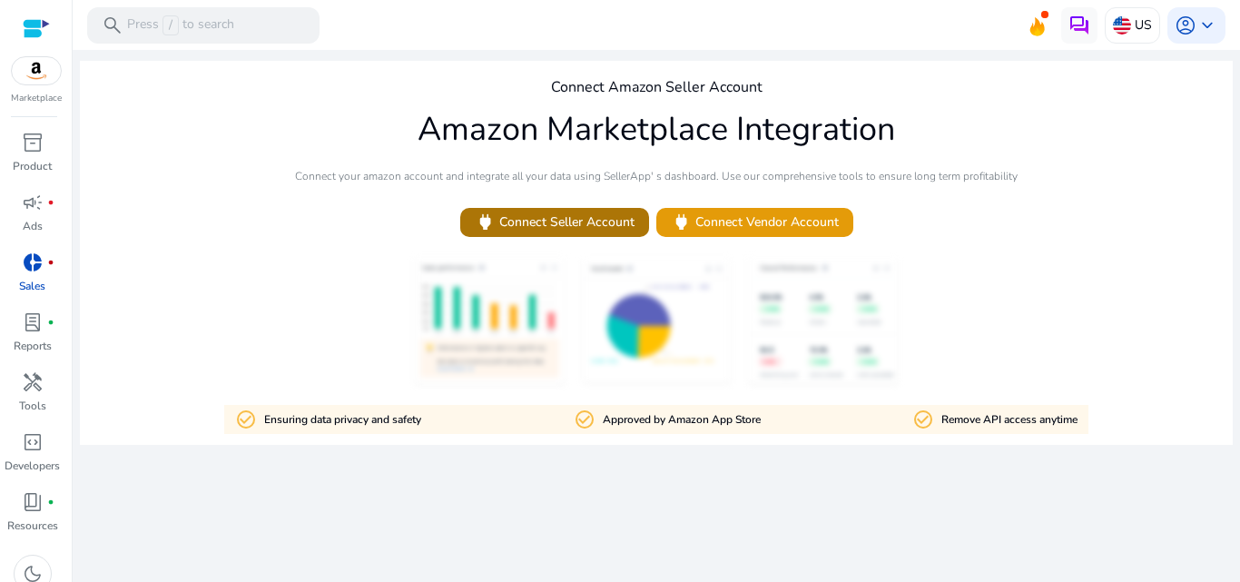
click at [577, 221] on span "power Connect Seller Account" at bounding box center [555, 222] width 160 height 21
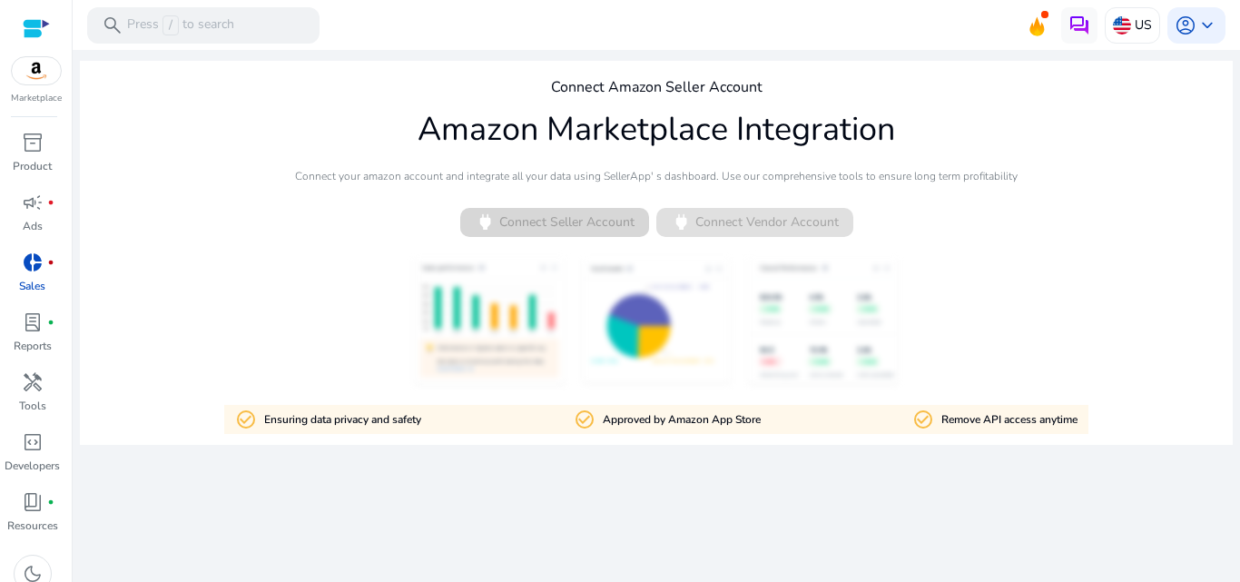
click at [577, 221] on span "power Connect Seller Account" at bounding box center [554, 222] width 189 height 29
